Goal: Contribute content: Add original content to the website for others to see

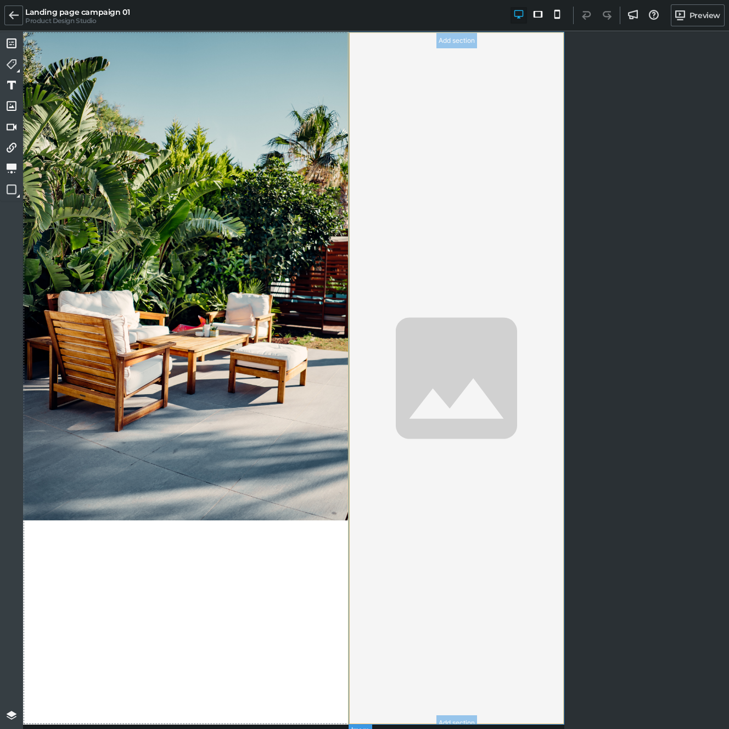
click at [411, 246] on img at bounding box center [456, 378] width 216 height 692
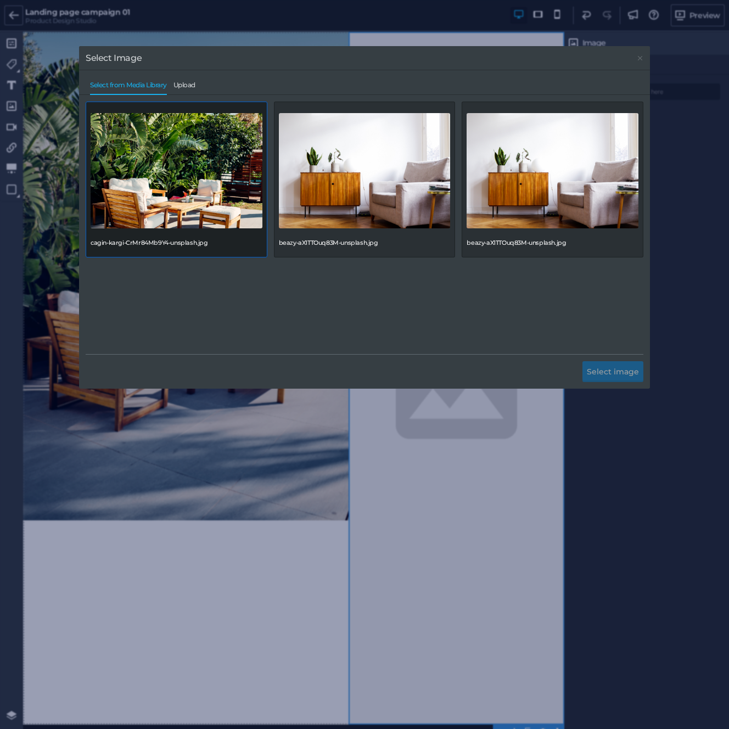
click at [172, 217] on img at bounding box center [177, 170] width 172 height 115
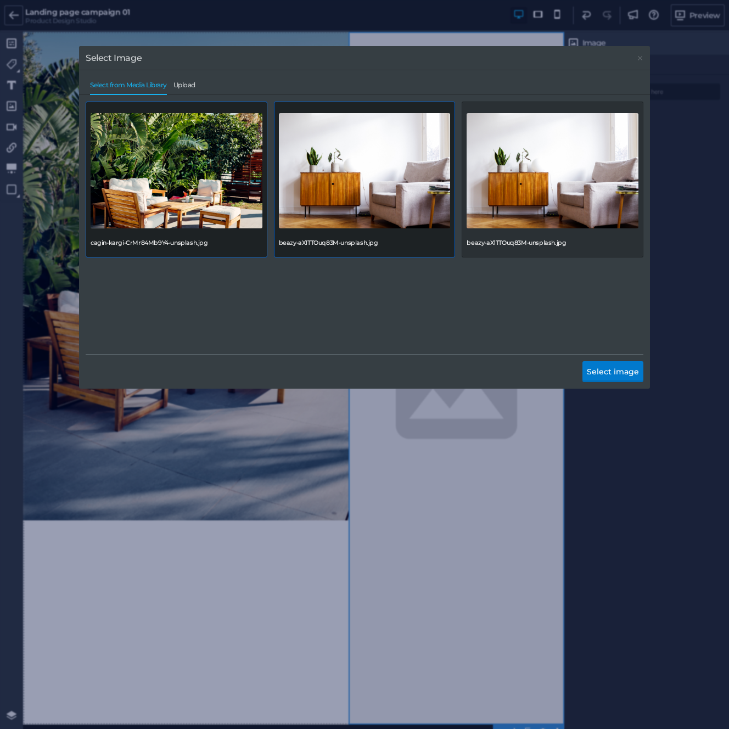
click at [407, 223] on img at bounding box center [365, 170] width 172 height 115
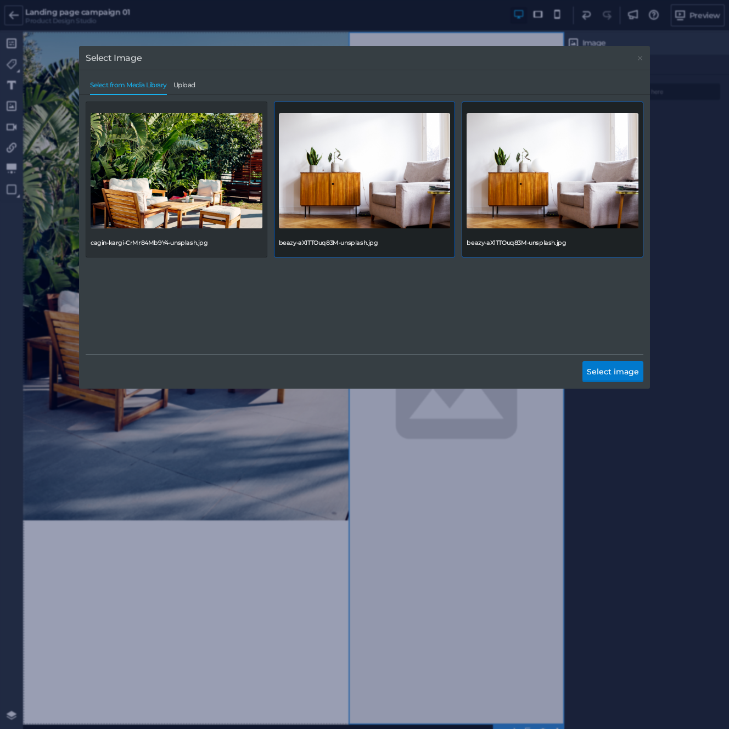
click at [563, 216] on img at bounding box center [552, 170] width 172 height 115
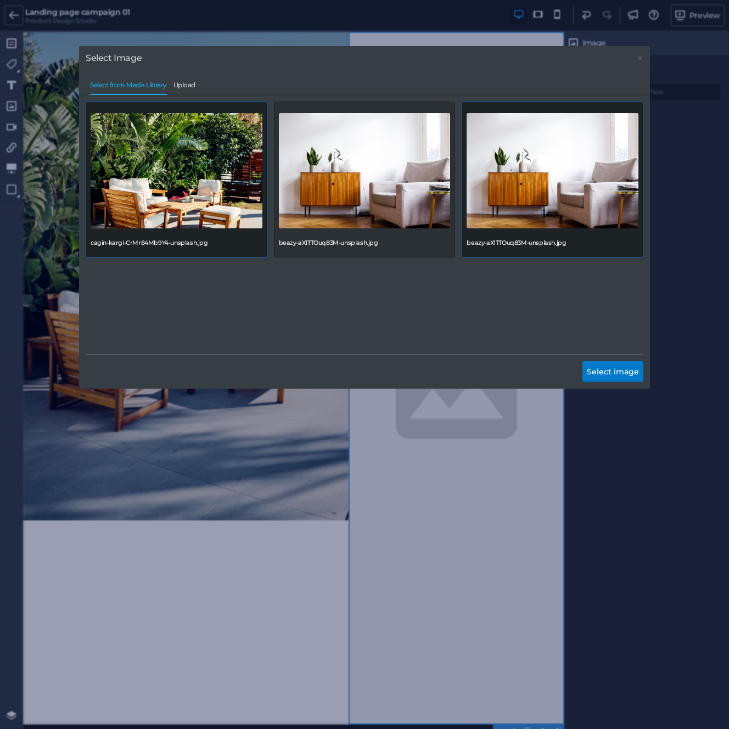
click at [221, 210] on img at bounding box center [177, 170] width 172 height 115
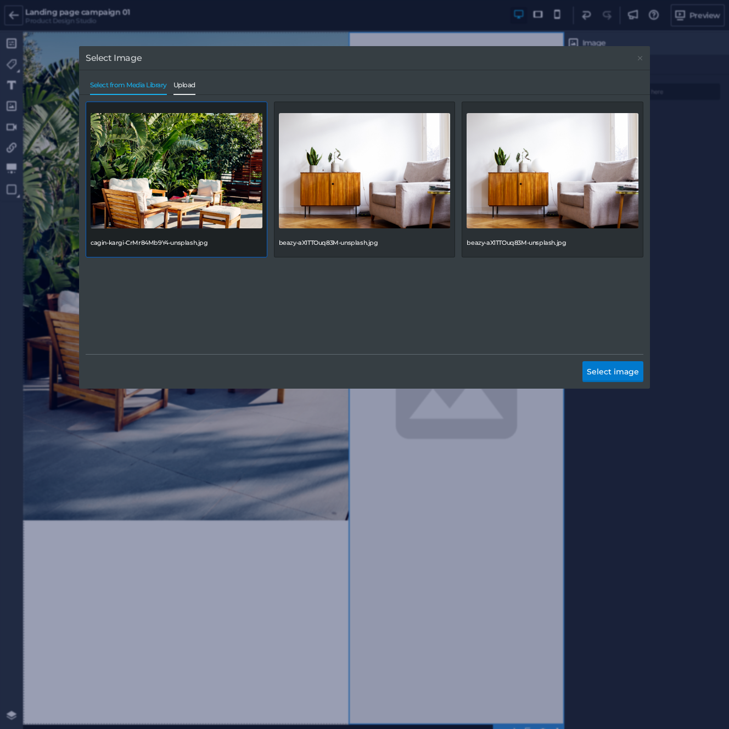
click at [188, 82] on span "Upload" at bounding box center [184, 87] width 22 height 13
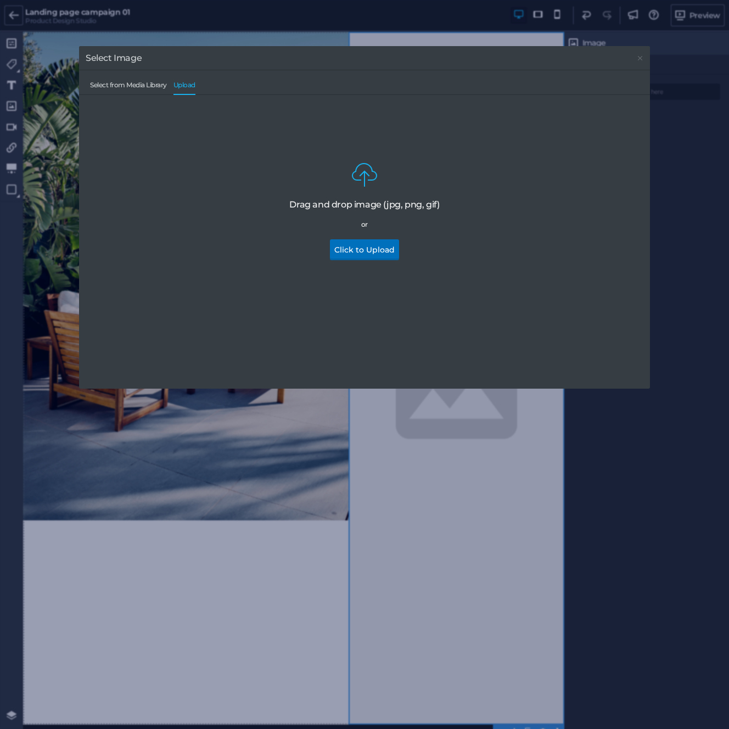
click at [345, 252] on button "Click to Upload" at bounding box center [364, 249] width 69 height 21
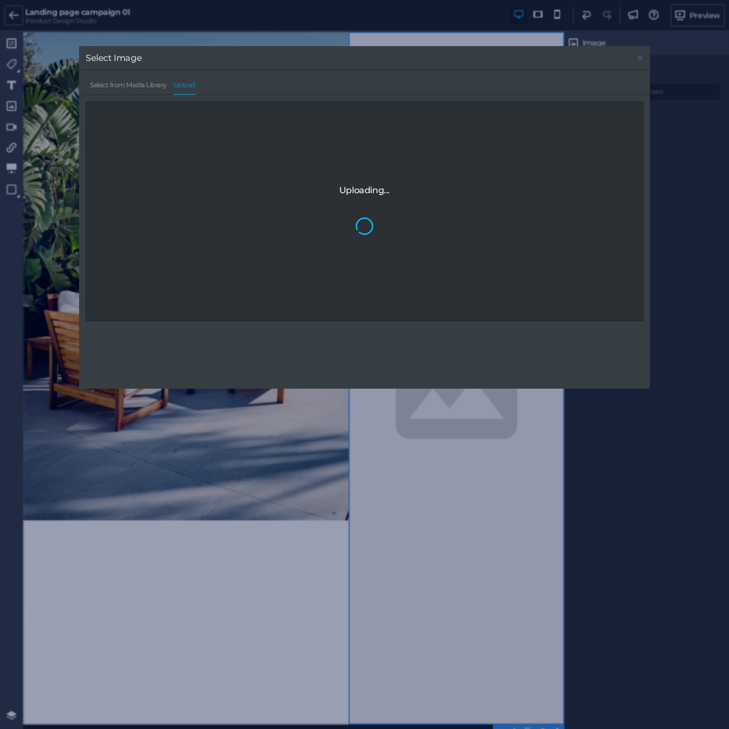
click at [215, 128] on div "Uploading..." at bounding box center [364, 211] width 557 height 219
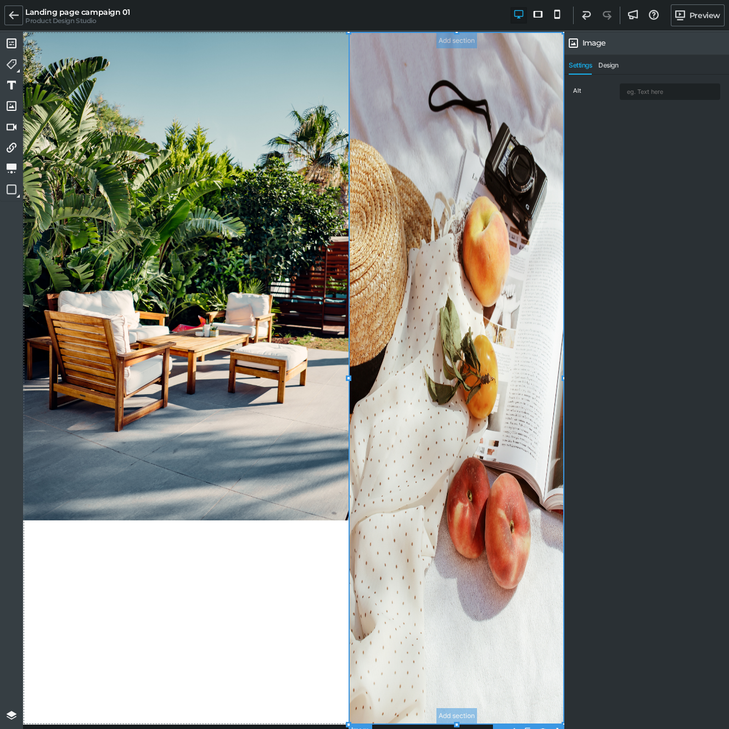
click at [464, 268] on img at bounding box center [456, 378] width 216 height 692
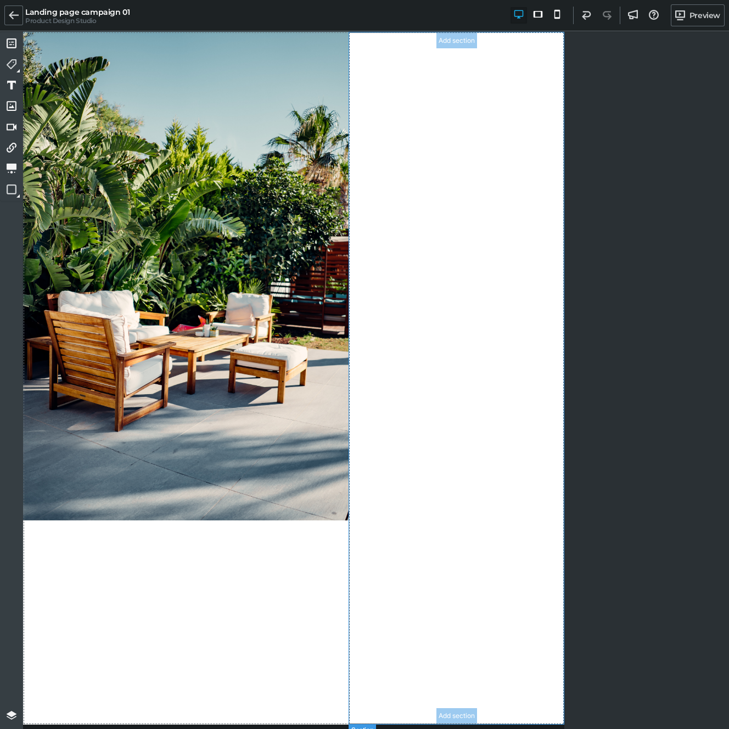
click at [481, 145] on section "Add section Add section" at bounding box center [456, 378] width 216 height 692
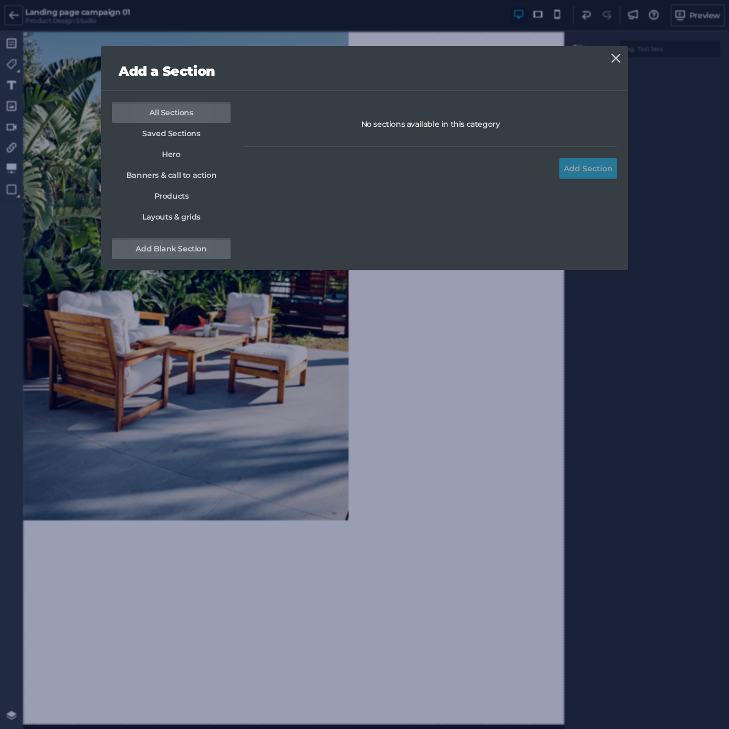
click at [172, 243] on link "Add Blank Section" at bounding box center [171, 248] width 119 height 21
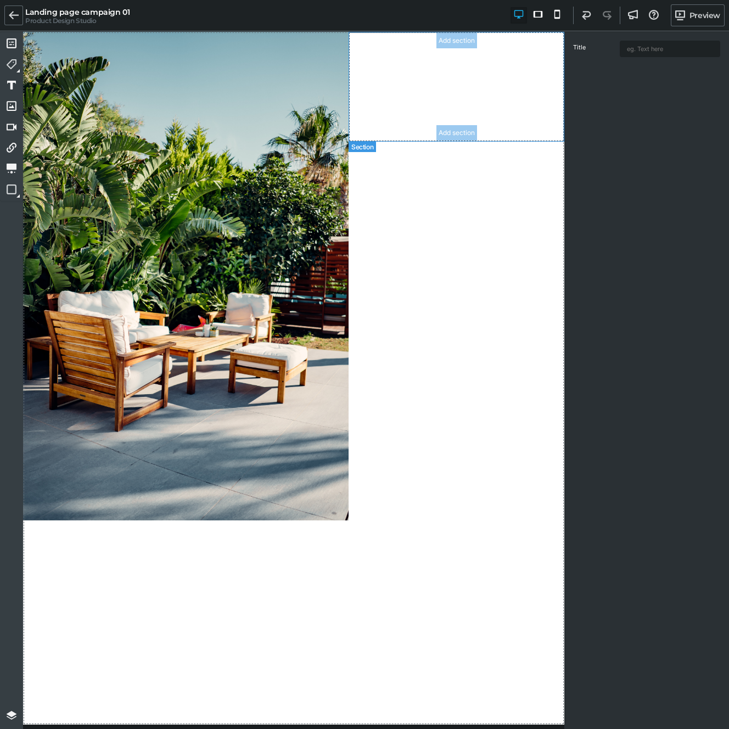
click at [395, 130] on section "Add section Add section" at bounding box center [456, 87] width 216 height 110
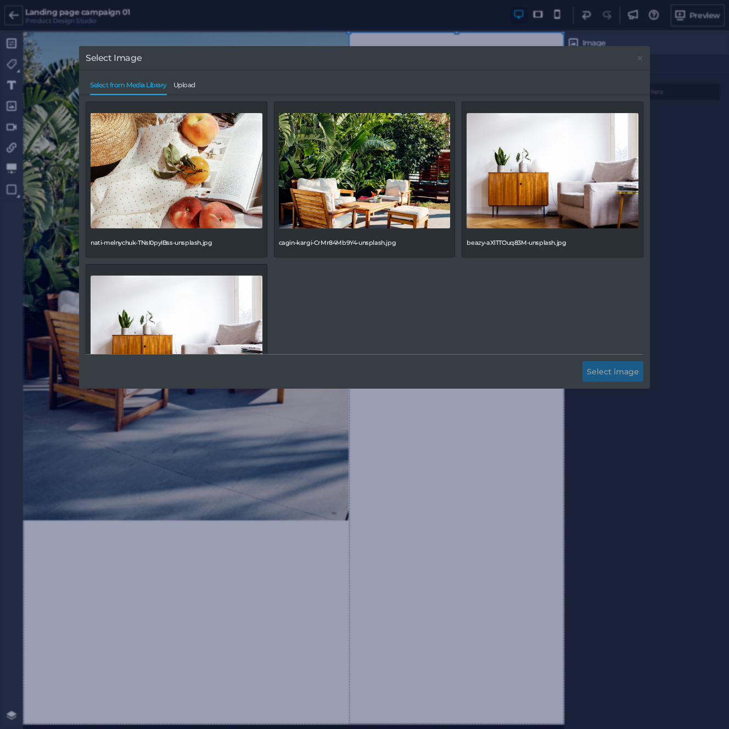
click at [188, 80] on div "Select from Media Library Upload" at bounding box center [364, 82] width 557 height 24
click at [189, 83] on span "Upload" at bounding box center [184, 87] width 22 height 13
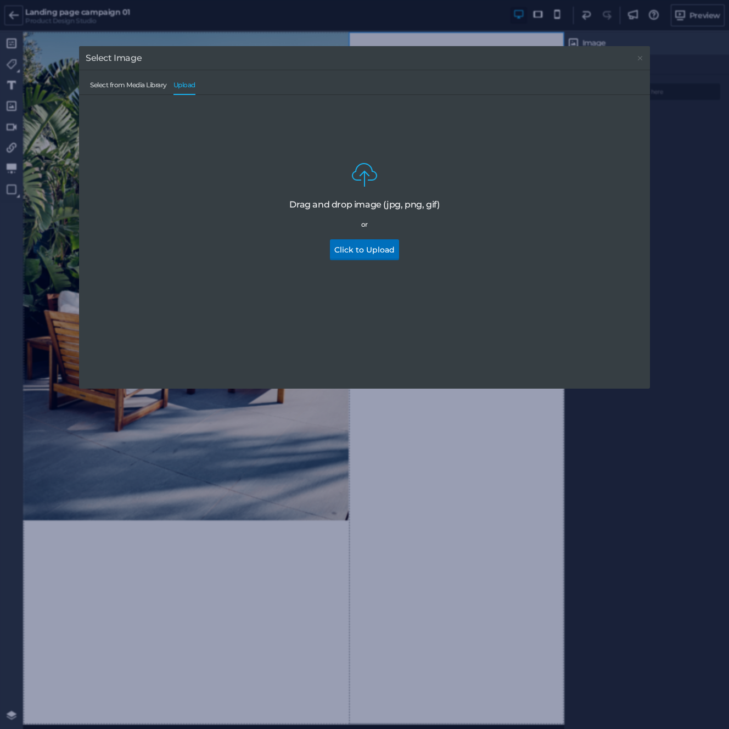
click at [343, 249] on button "Click to Upload" at bounding box center [364, 249] width 69 height 21
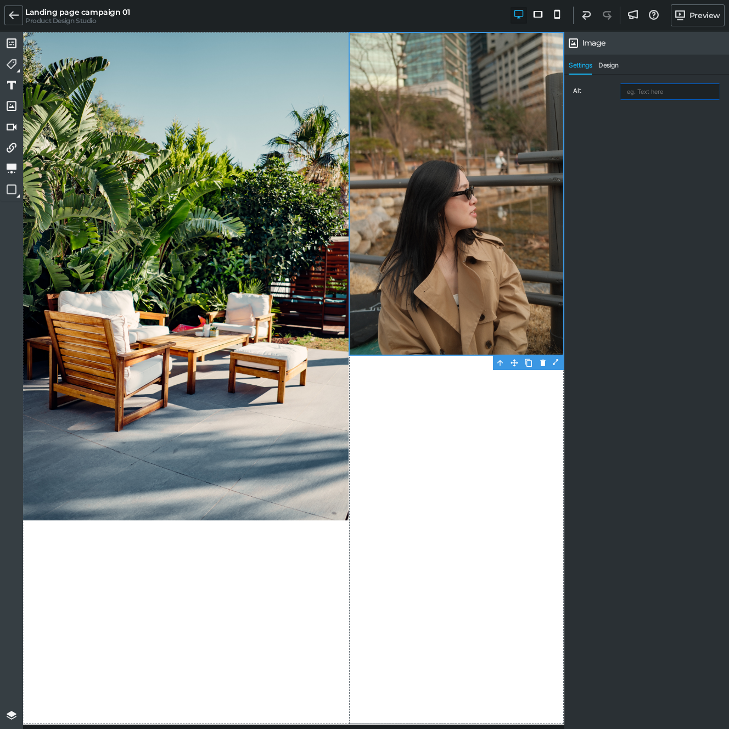
click at [667, 92] on input "text" at bounding box center [669, 91] width 99 height 15
click at [616, 65] on span "Design" at bounding box center [608, 67] width 20 height 13
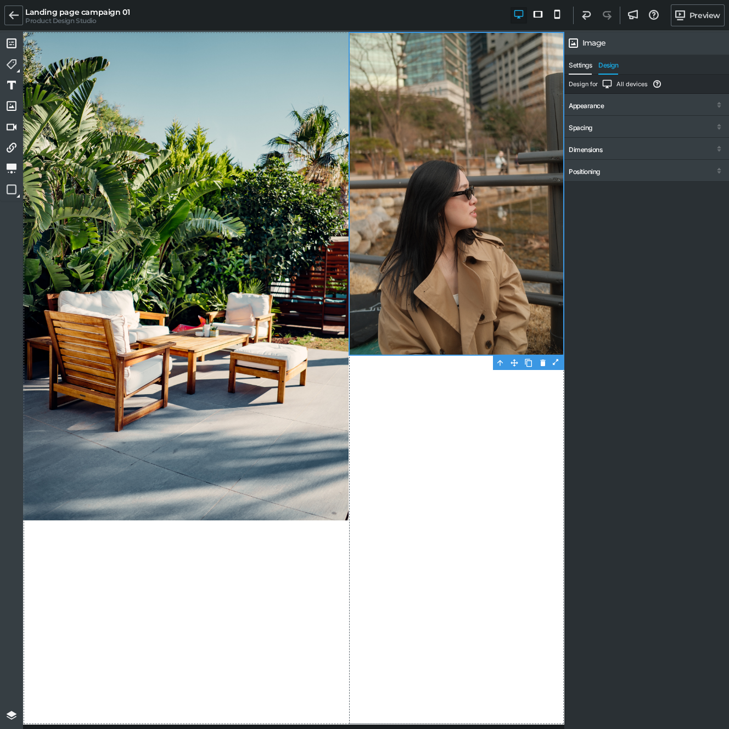
click at [578, 65] on span "Settings" at bounding box center [579, 67] width 23 height 13
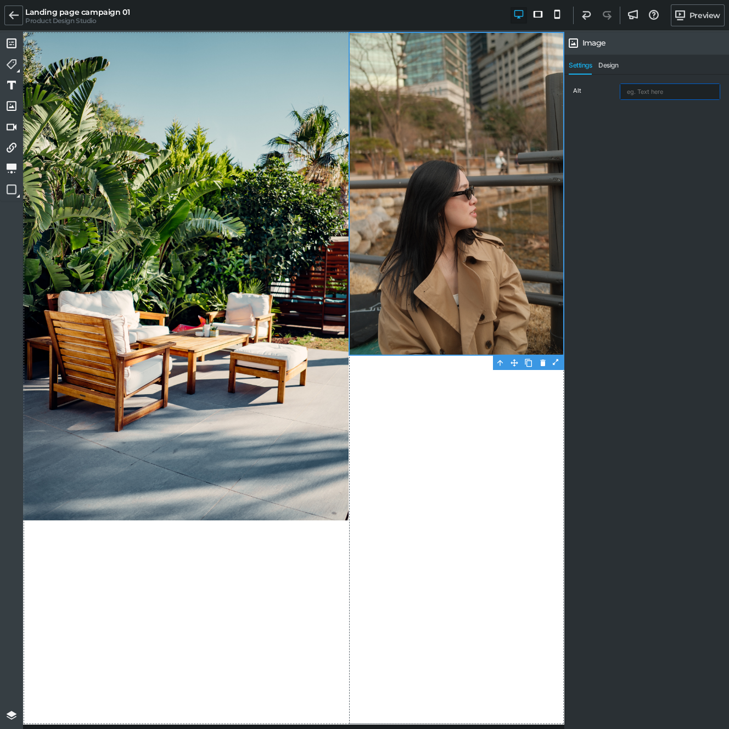
click at [631, 93] on input "text" at bounding box center [669, 91] width 99 height 15
click at [566, 168] on div "Alt" at bounding box center [646, 403] width 165 height 656
click at [513, 308] on img at bounding box center [456, 194] width 216 height 324
click at [465, 205] on img at bounding box center [456, 194] width 216 height 324
click at [555, 362] on div at bounding box center [557, 362] width 14 height 12
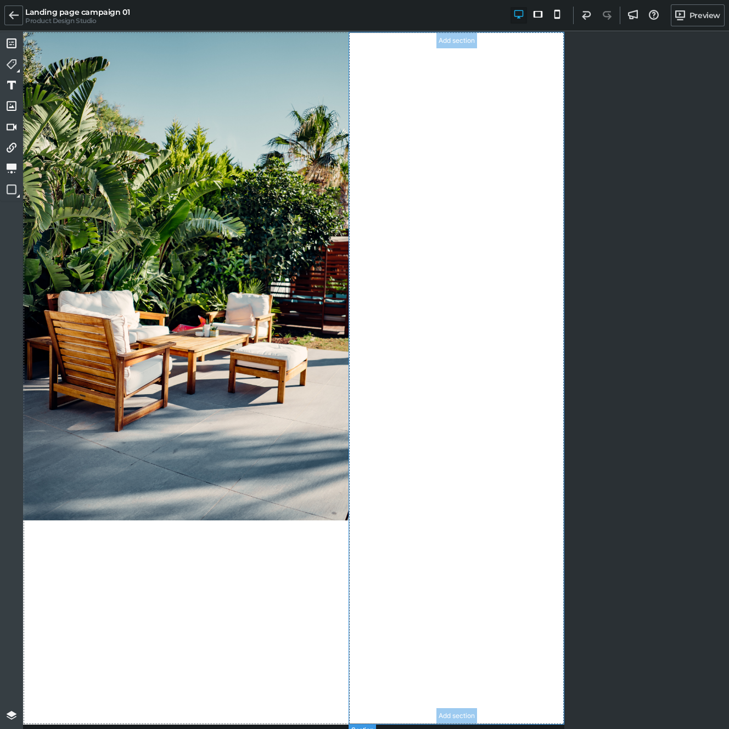
click at [422, 119] on section "Add section Add section" at bounding box center [456, 378] width 216 height 692
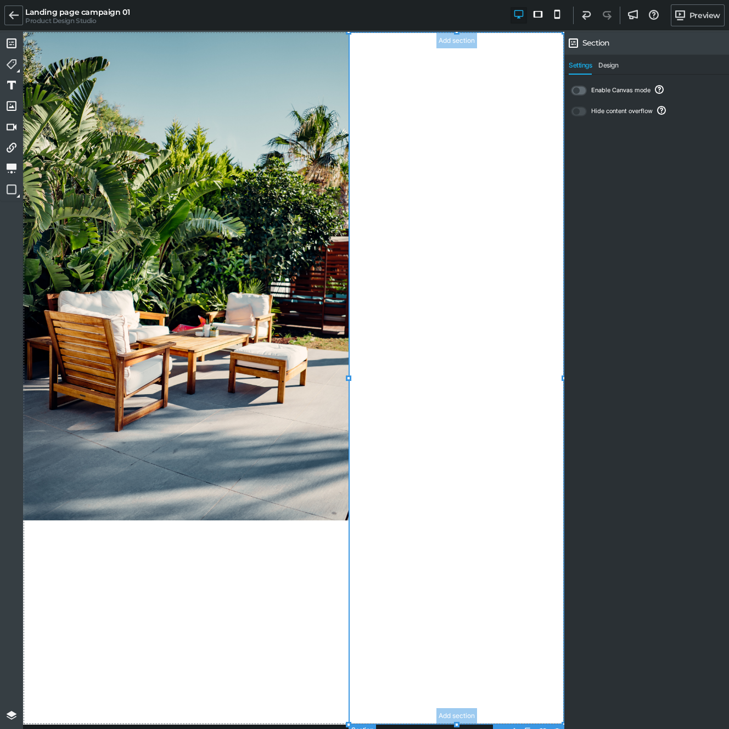
click at [388, 245] on section "Add section Add section" at bounding box center [456, 378] width 216 height 692
click at [431, 205] on section "Add section Add section" at bounding box center [456, 378] width 216 height 692
click at [442, 122] on section "Add section Add section" at bounding box center [456, 378] width 216 height 692
click at [442, 124] on section "Add section Add section" at bounding box center [456, 378] width 216 height 692
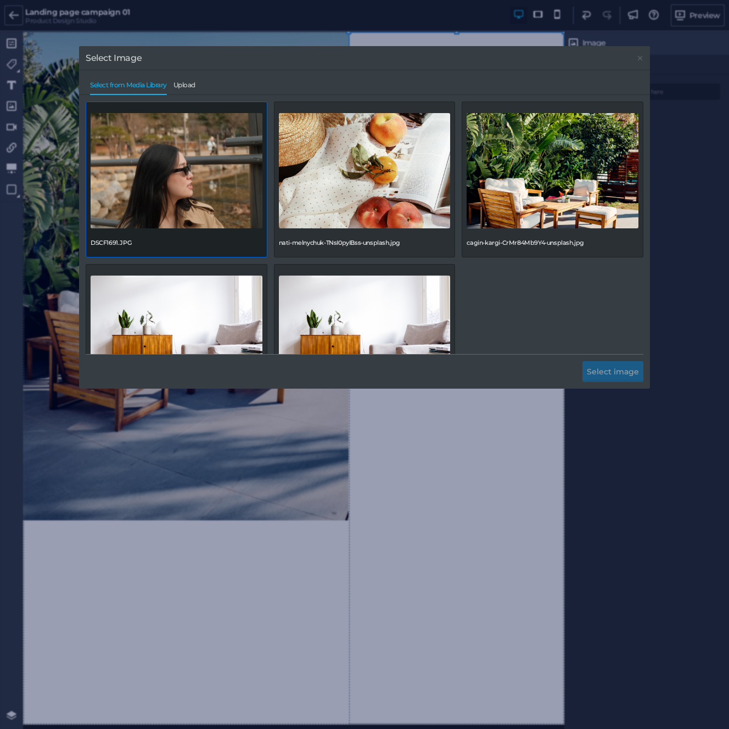
click at [206, 221] on img at bounding box center [177, 170] width 172 height 115
click at [593, 323] on div "DSCF1691.JPG nati-melnychuk-TNsI0pyIBss-unsplash.jpg cagin-kargi-CrMr84Mb9Y4-un…" at bounding box center [364, 228] width 557 height 252
click at [195, 83] on span "Upload" at bounding box center [184, 87] width 22 height 13
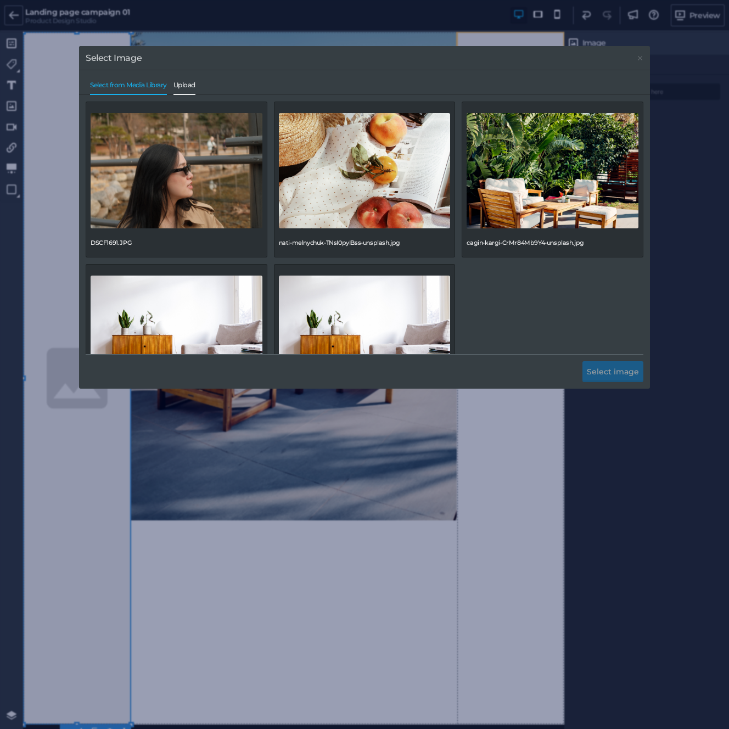
click at [181, 86] on span "Upload" at bounding box center [184, 87] width 22 height 13
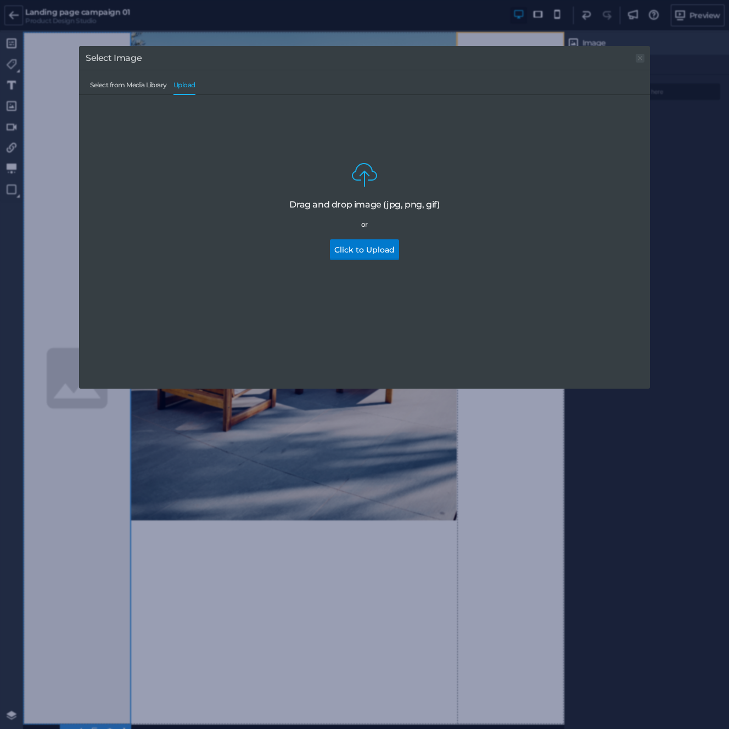
click at [639, 59] on icon at bounding box center [639, 58] width 9 height 4
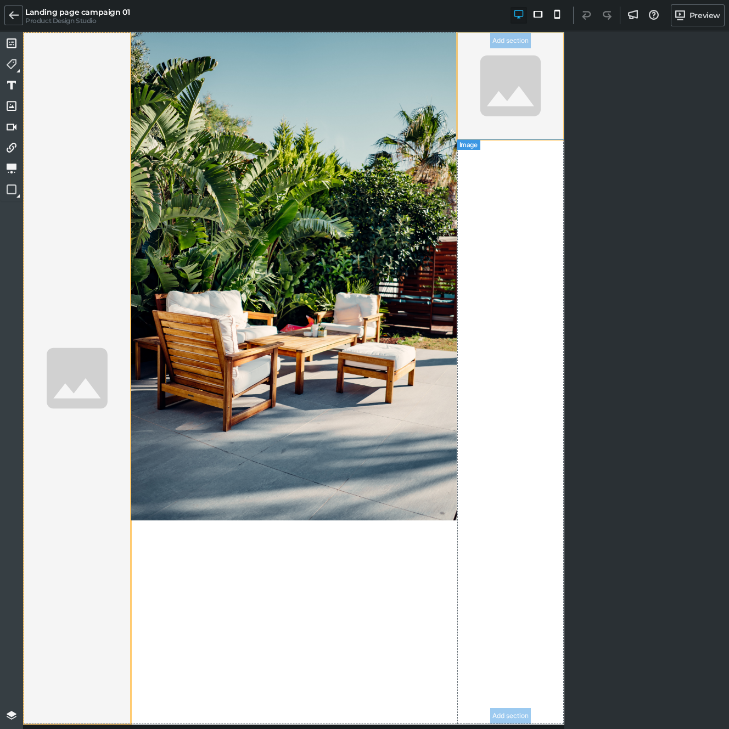
click at [490, 99] on img at bounding box center [511, 86] width 108 height 108
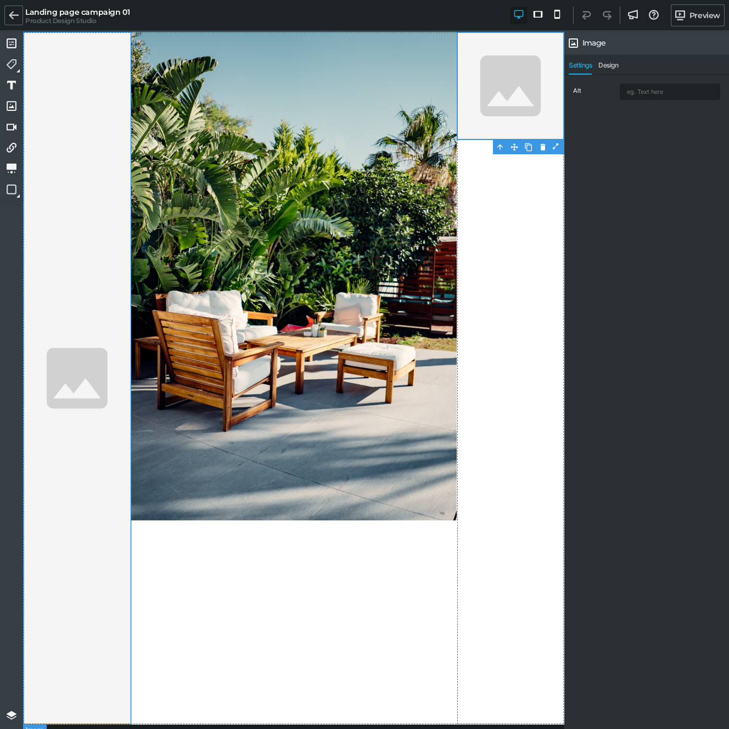
click at [114, 357] on img at bounding box center [77, 378] width 108 height 692
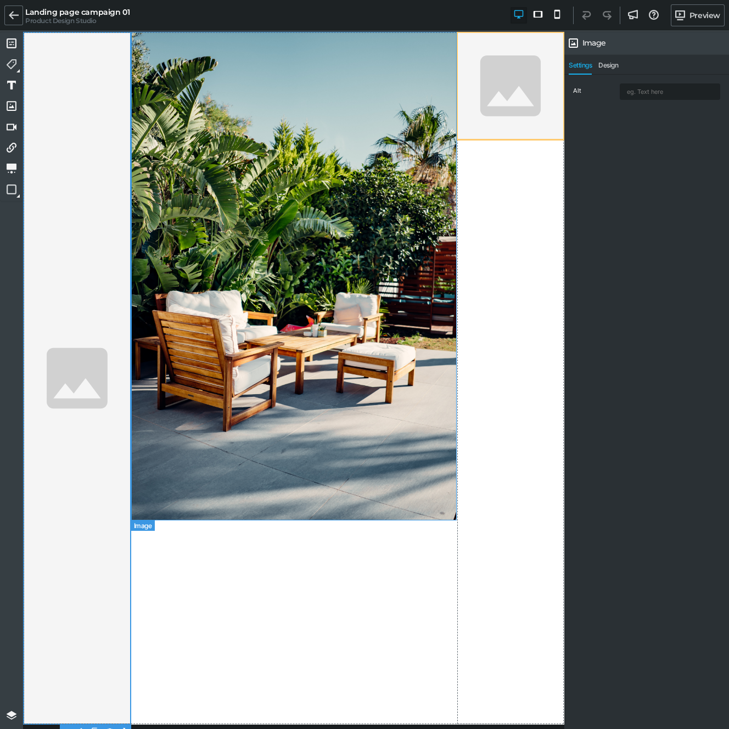
click at [446, 50] on img at bounding box center [293, 276] width 325 height 488
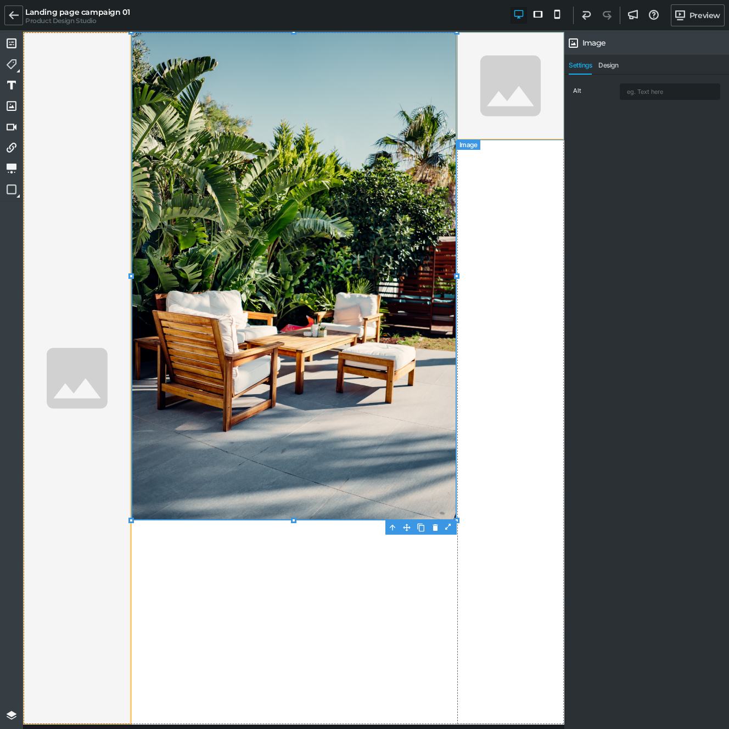
click at [487, 52] on img at bounding box center [511, 86] width 108 height 108
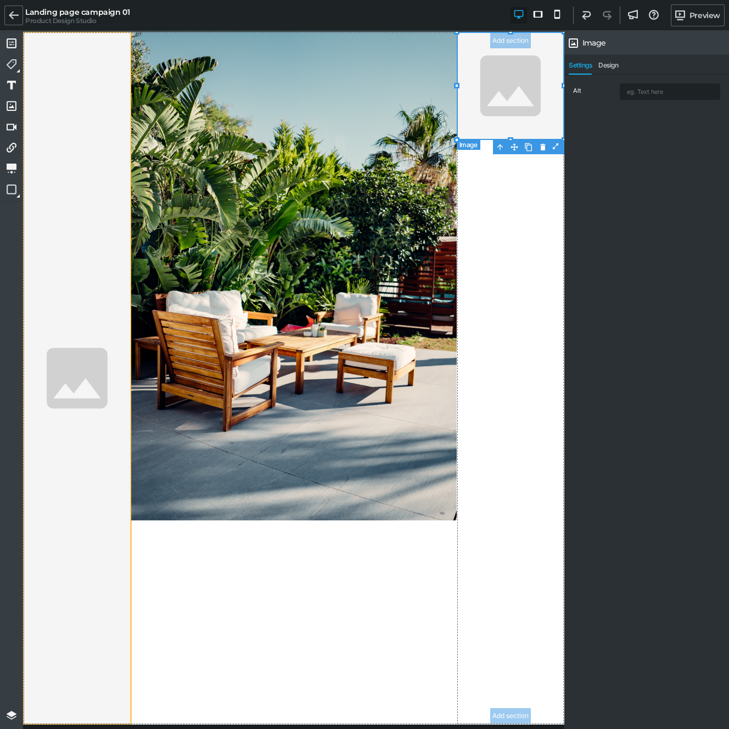
click at [493, 108] on img at bounding box center [511, 86] width 108 height 108
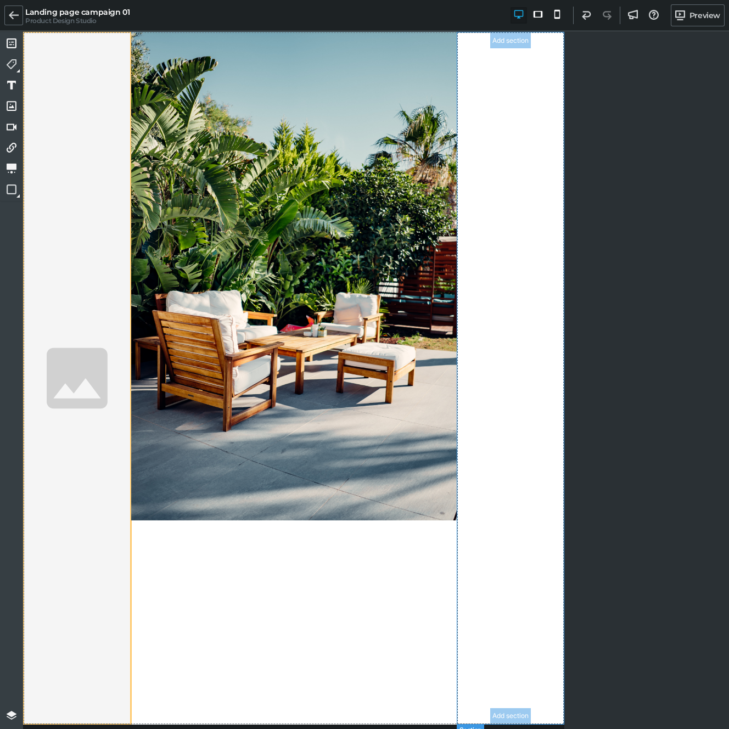
click at [521, 118] on section "Add section Add section" at bounding box center [511, 378] width 108 height 692
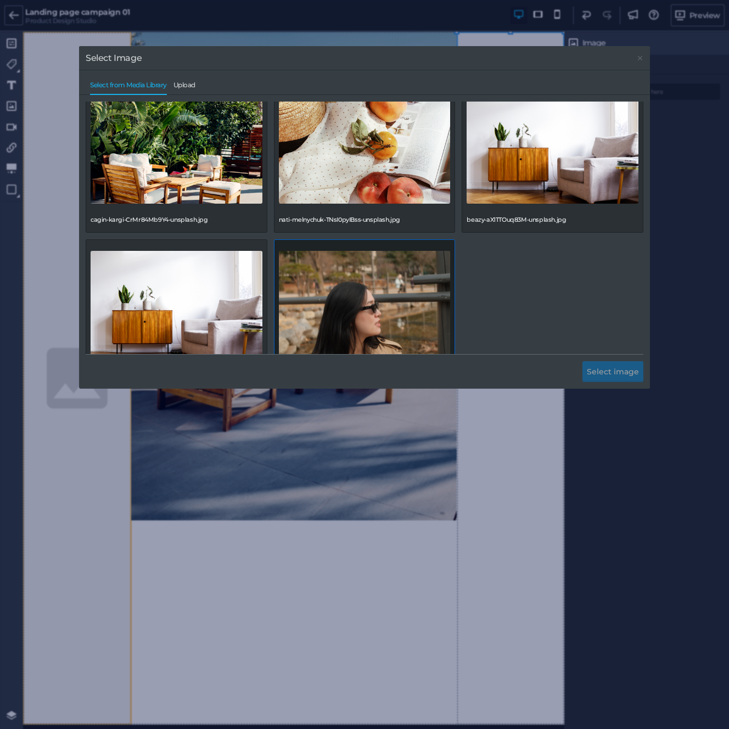
scroll to position [66, 0]
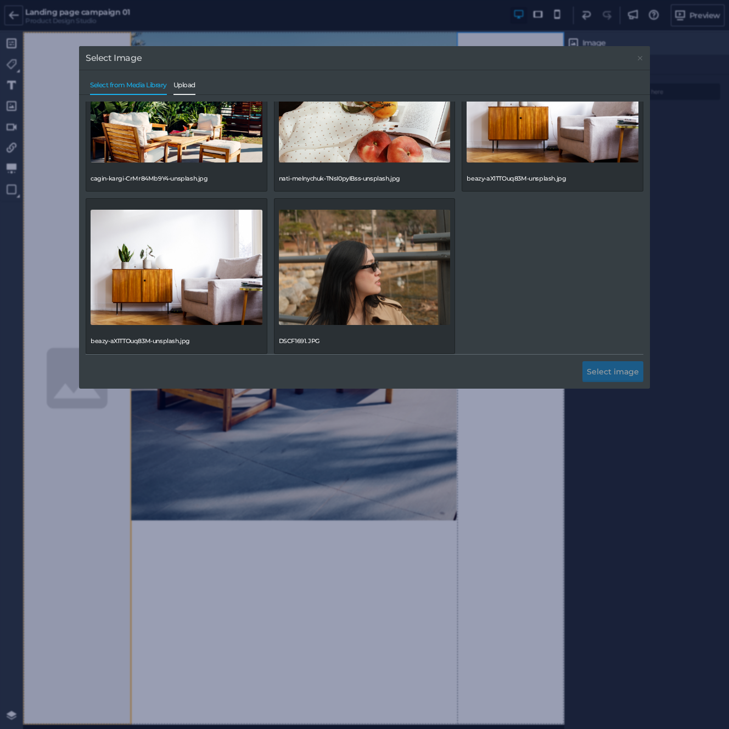
click at [183, 82] on span "Upload" at bounding box center [184, 87] width 22 height 13
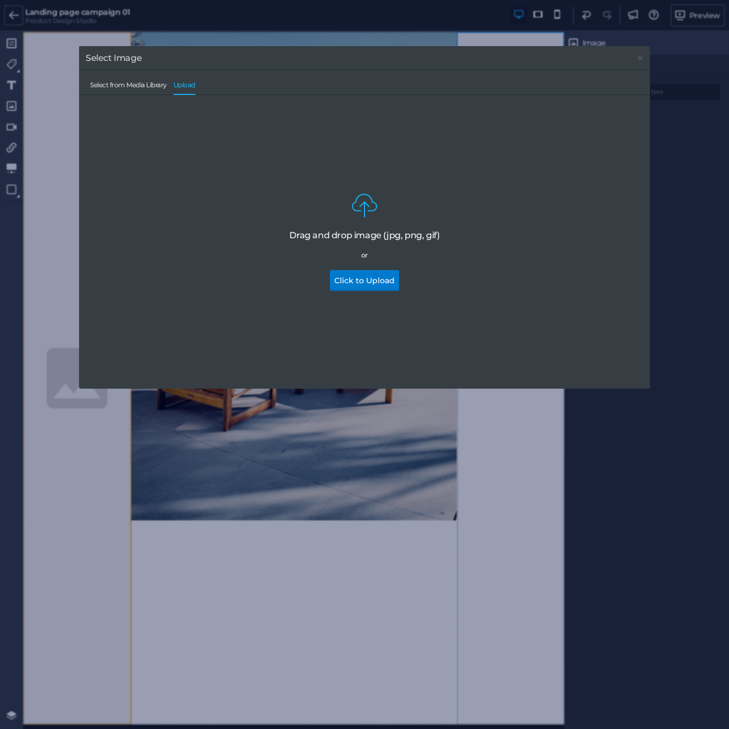
drag, startPoint x: 185, startPoint y: 258, endPoint x: 241, endPoint y: 189, distance: 88.6
click at [241, 189] on div "Drag and drop image (jpg, png, gif) or Click to Upload" at bounding box center [365, 241] width 536 height 258
click at [123, 89] on span "Select from Media Library" at bounding box center [128, 87] width 77 height 13
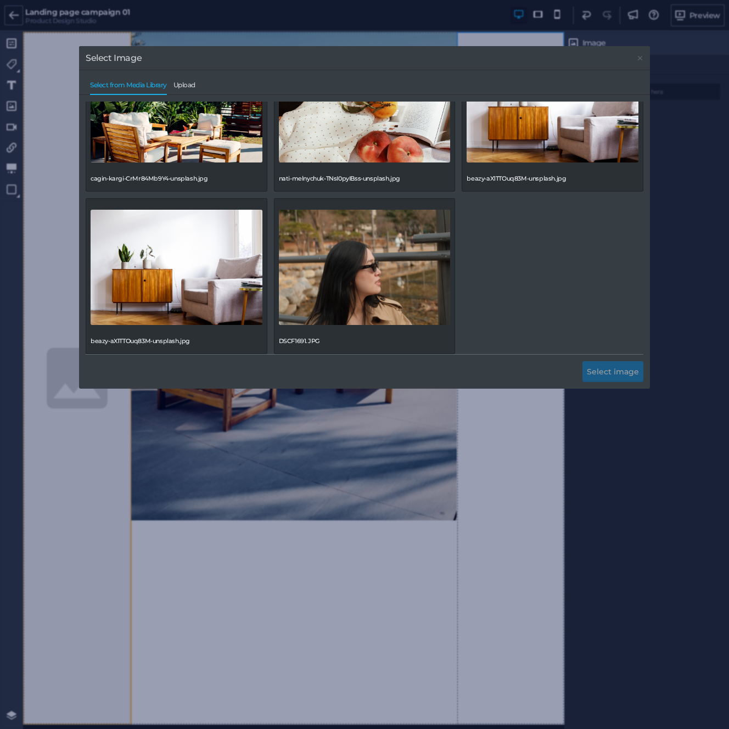
click at [62, 117] on div "Select Image Select from Media Library Upload cagin-kargi-CrMr84Mb9Y4-unsplash.…" at bounding box center [364, 364] width 729 height 729
click at [489, 313] on div "cagin-kargi-CrMr84Mb9Y4-unsplash.jpg nati-melnychuk-TNsI0pyIBss-unsplash.jpg be…" at bounding box center [364, 228] width 557 height 252
click at [638, 54] on link at bounding box center [639, 58] width 9 height 9
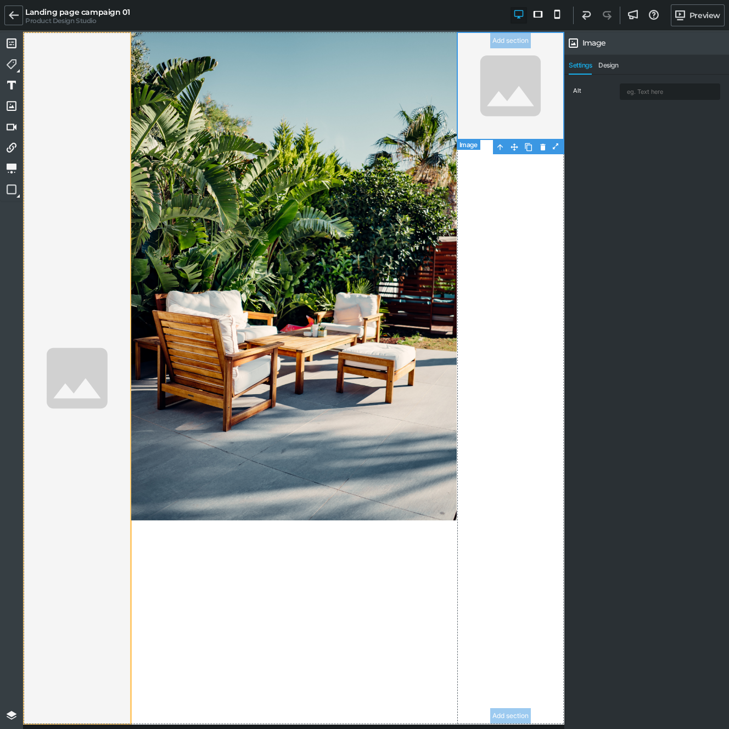
click at [513, 94] on img at bounding box center [511, 86] width 108 height 108
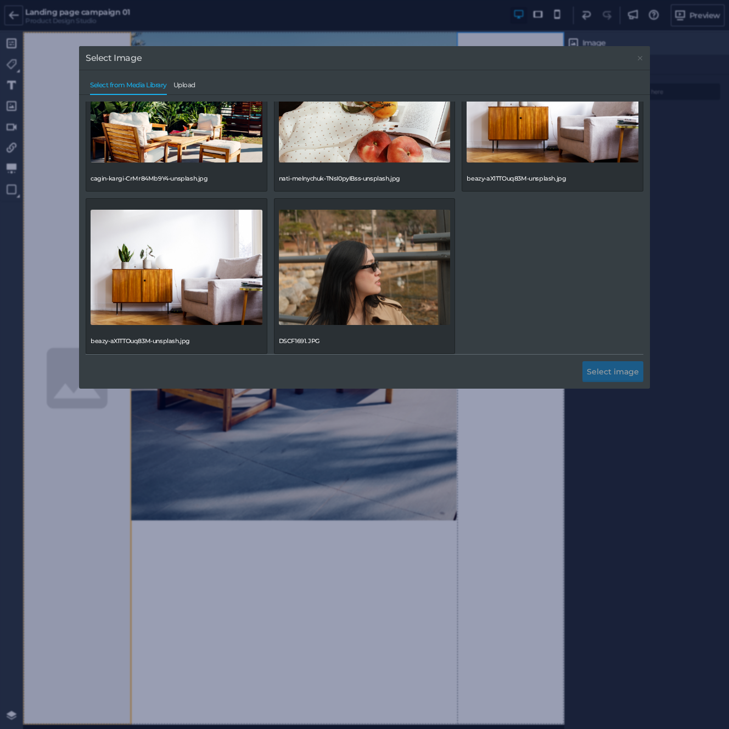
click at [145, 26] on div "Select Image Select from Media Library Upload cagin-kargi-CrMr84Mb9Y4-unsplash.…" at bounding box center [364, 364] width 729 height 729
click at [643, 58] on icon at bounding box center [639, 58] width 9 height 4
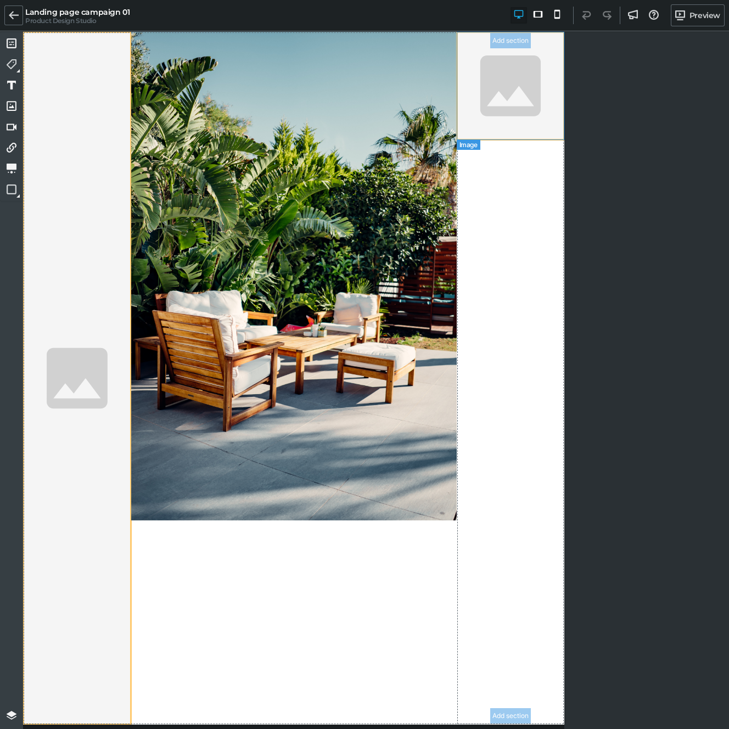
click at [511, 121] on img at bounding box center [511, 86] width 108 height 108
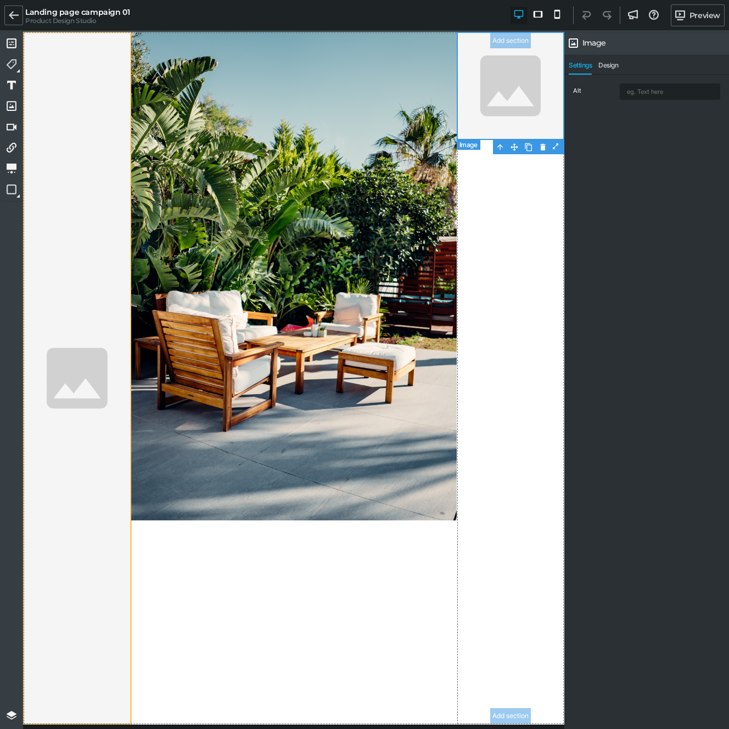
click at [494, 93] on img at bounding box center [511, 86] width 108 height 108
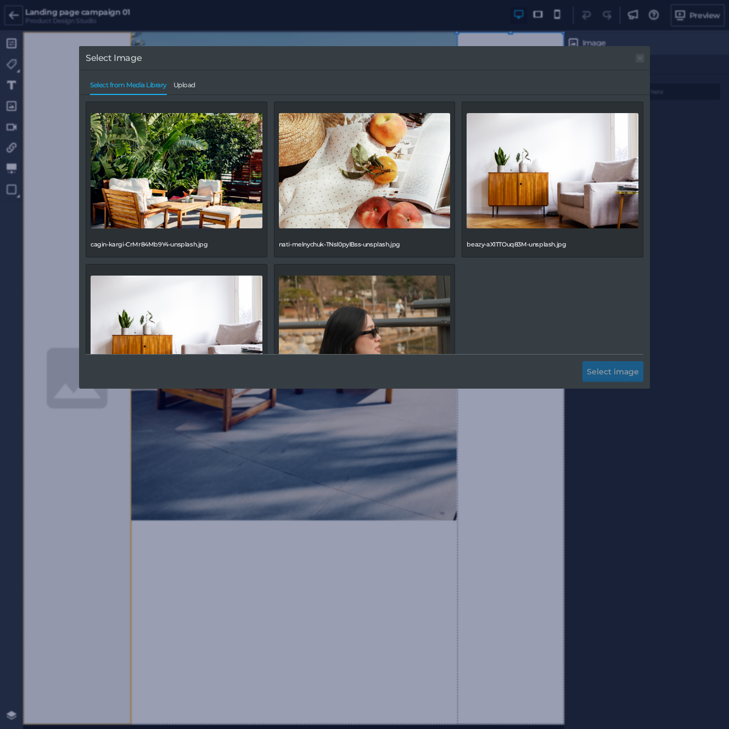
click at [635, 58] on icon at bounding box center [639, 58] width 9 height 4
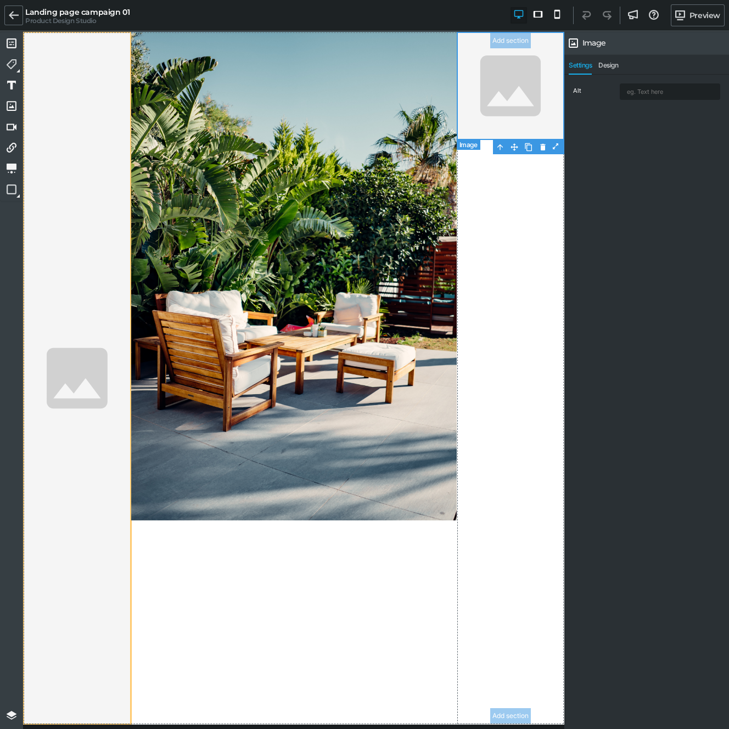
click at [537, 92] on img at bounding box center [511, 86] width 108 height 108
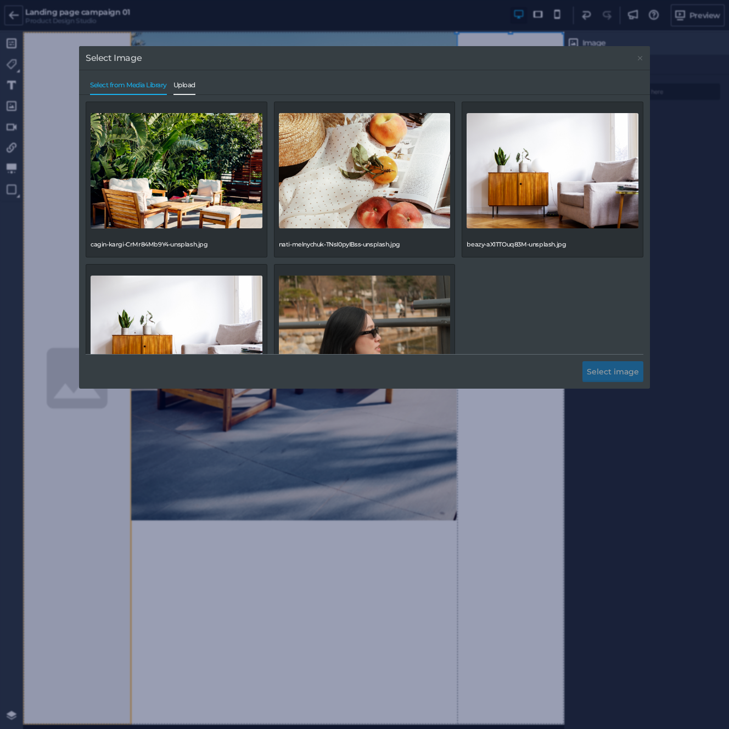
click at [184, 88] on span "Upload" at bounding box center [184, 87] width 22 height 13
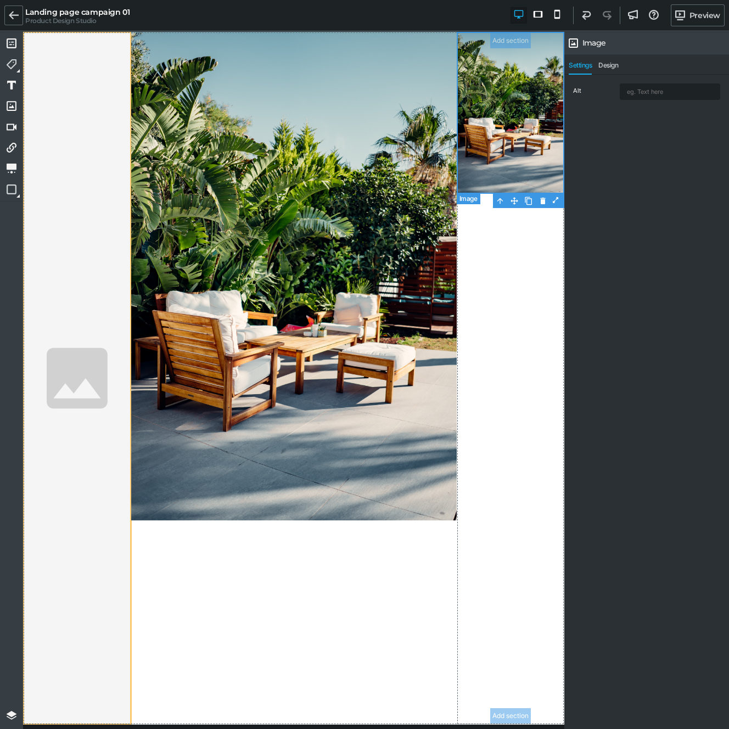
click at [493, 167] on img at bounding box center [511, 113] width 108 height 162
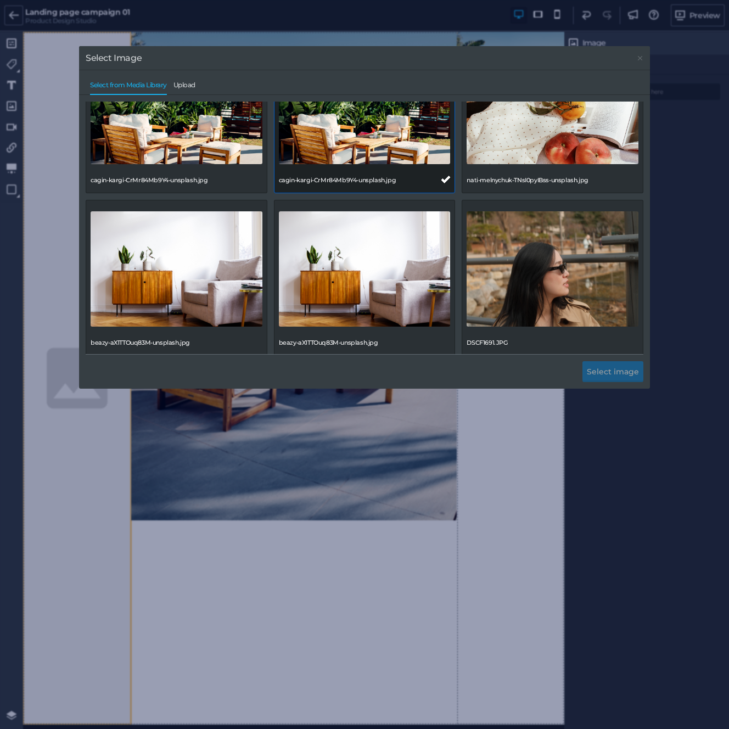
scroll to position [66, 0]
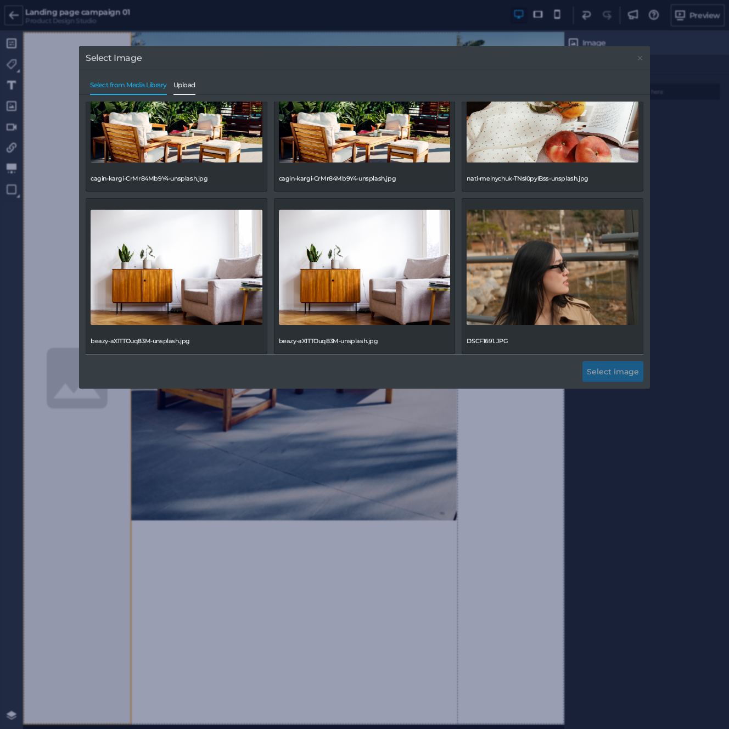
click at [185, 81] on span "Upload" at bounding box center [184, 87] width 22 height 13
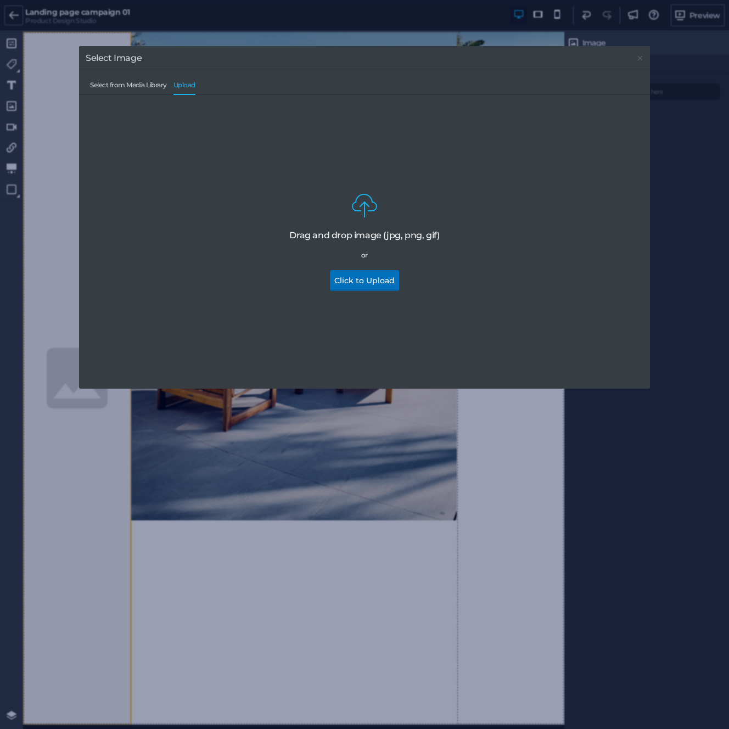
click at [351, 277] on button "Click to Upload" at bounding box center [364, 280] width 69 height 21
